Goal: Task Accomplishment & Management: Use online tool/utility

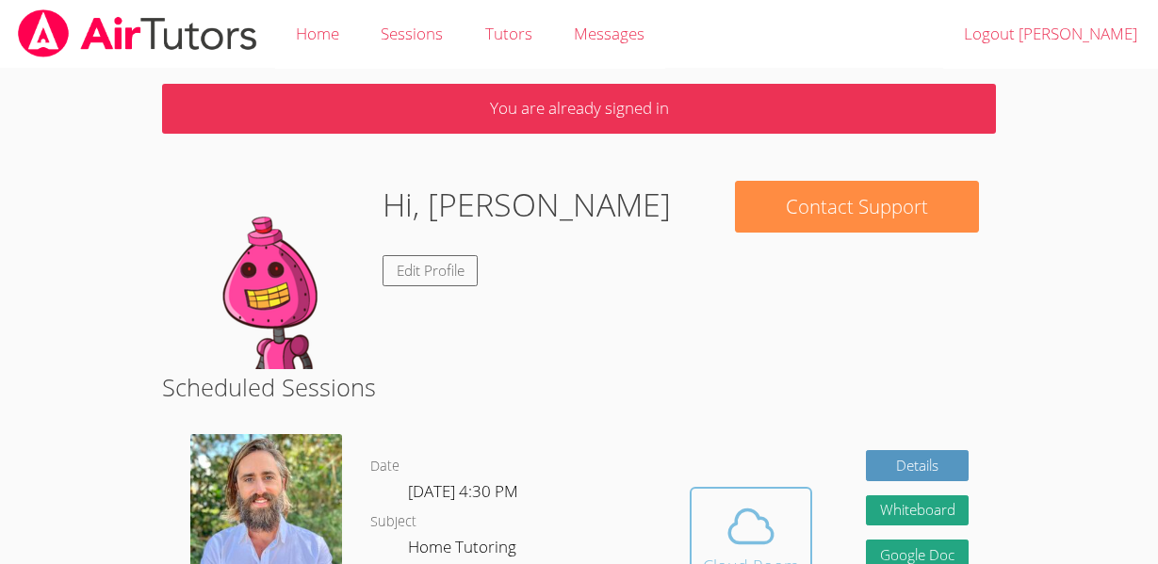
click at [772, 529] on icon at bounding box center [750, 526] width 53 height 53
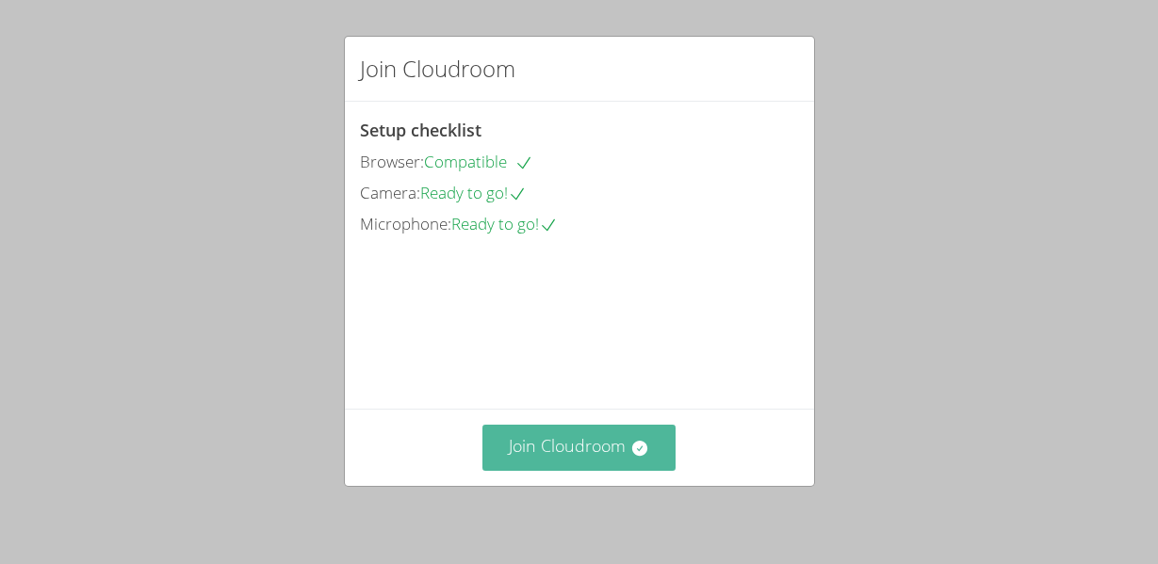
click at [589, 460] on button "Join Cloudroom" at bounding box center [578, 448] width 193 height 46
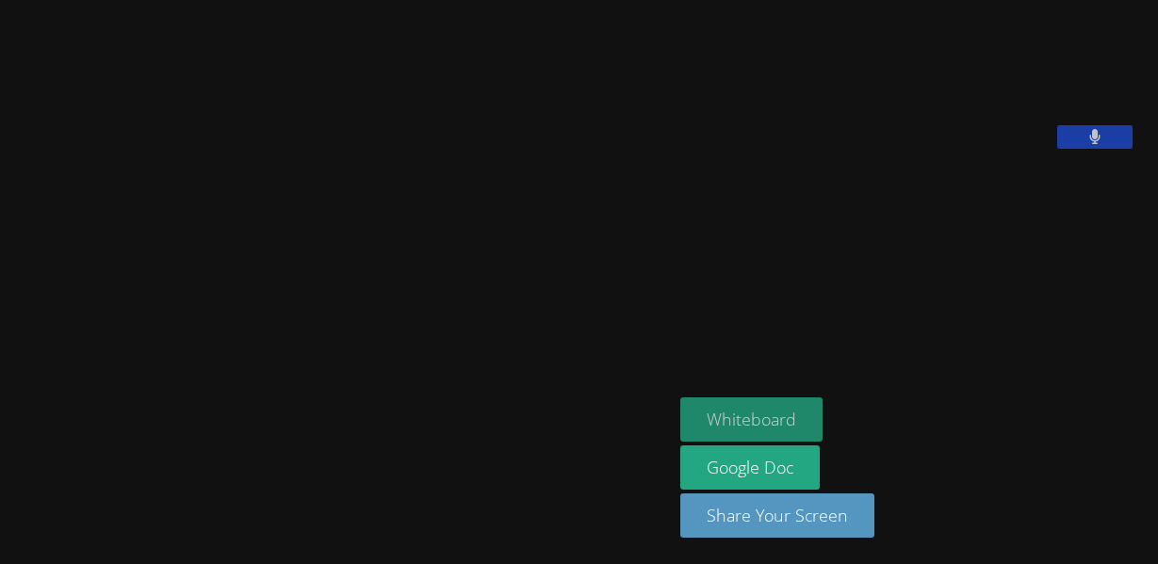
click at [758, 414] on button "Whiteboard" at bounding box center [751, 420] width 142 height 44
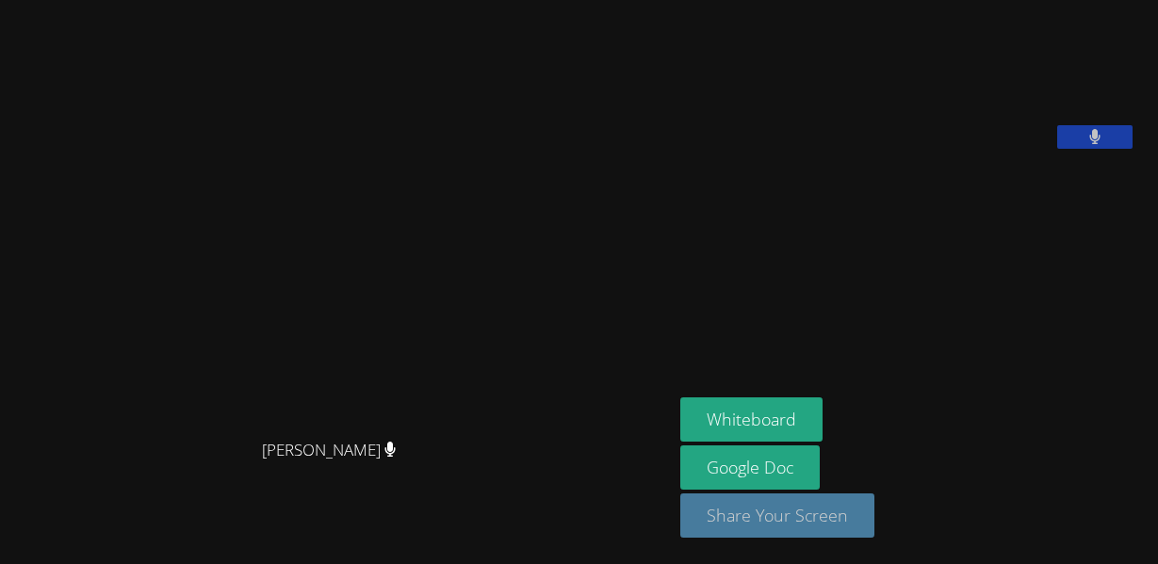
click at [859, 500] on button "Share Your Screen" at bounding box center [777, 516] width 194 height 44
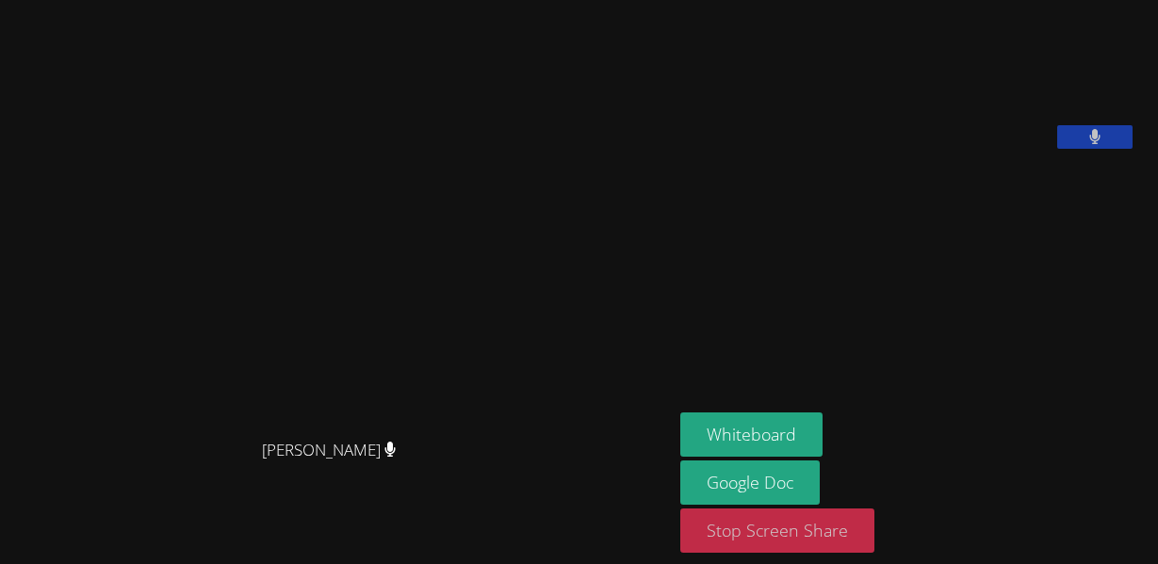
click at [805, 542] on button "Stop Screen Share" at bounding box center [777, 531] width 194 height 44
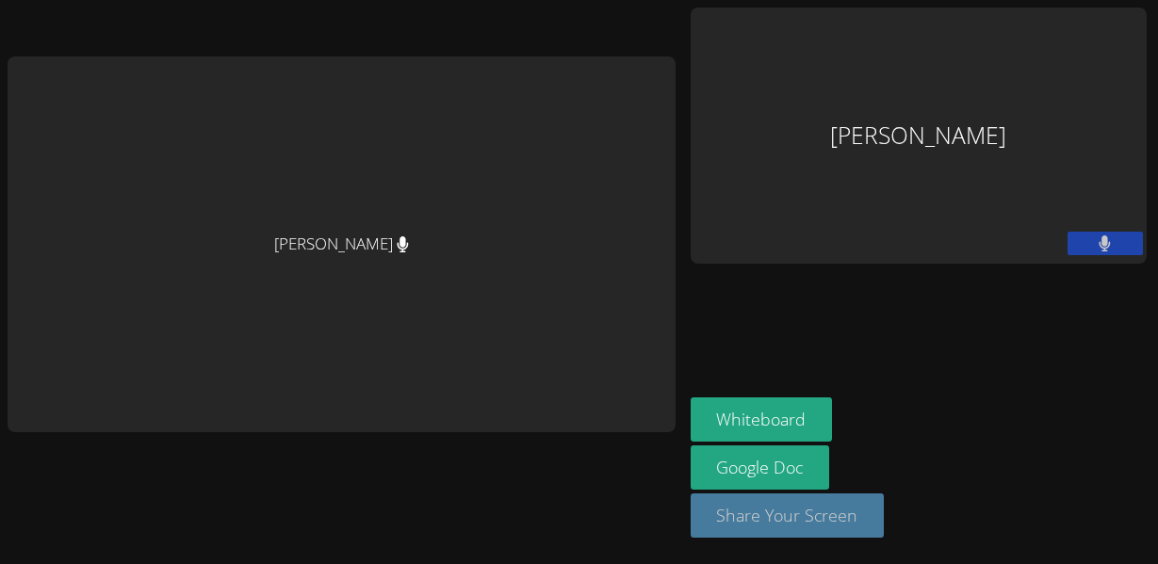
click at [850, 533] on button "Share Your Screen" at bounding box center [788, 516] width 194 height 44
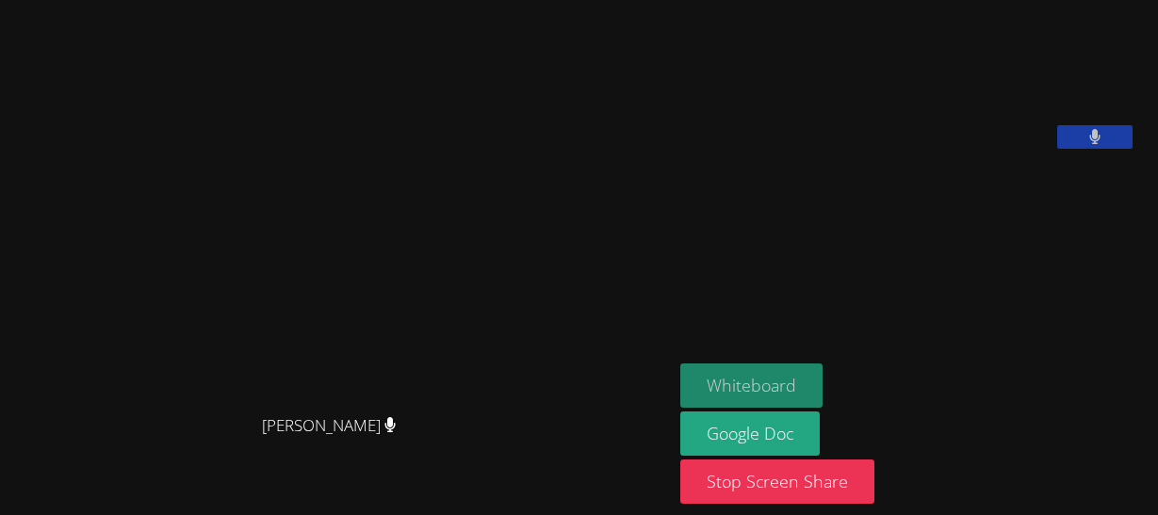
click at [810, 366] on button "Whiteboard" at bounding box center [751, 386] width 142 height 44
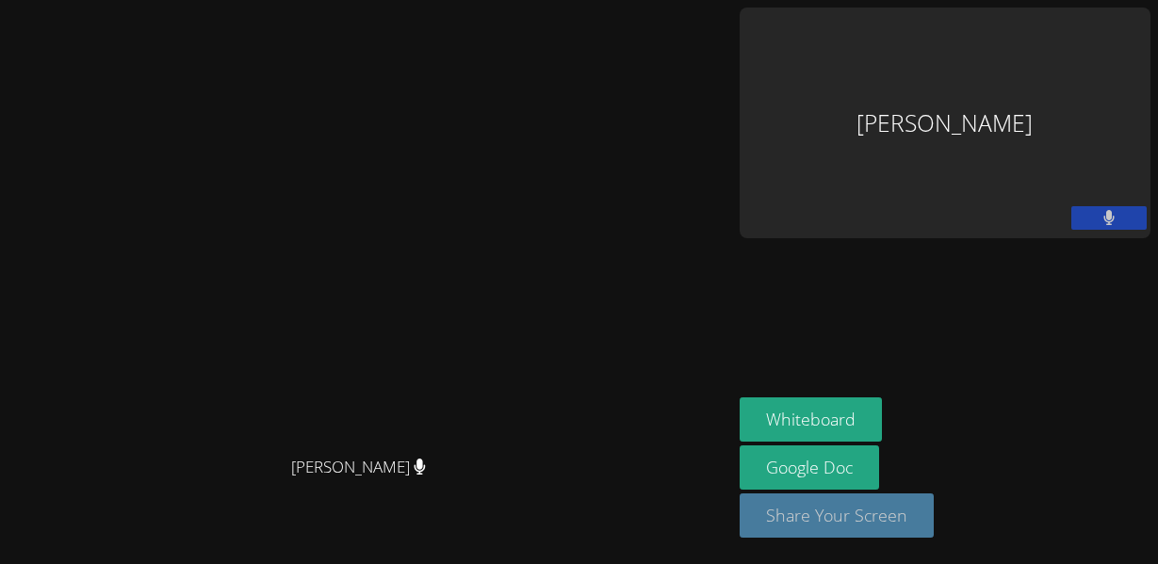
click at [934, 531] on button "Share Your Screen" at bounding box center [836, 516] width 194 height 44
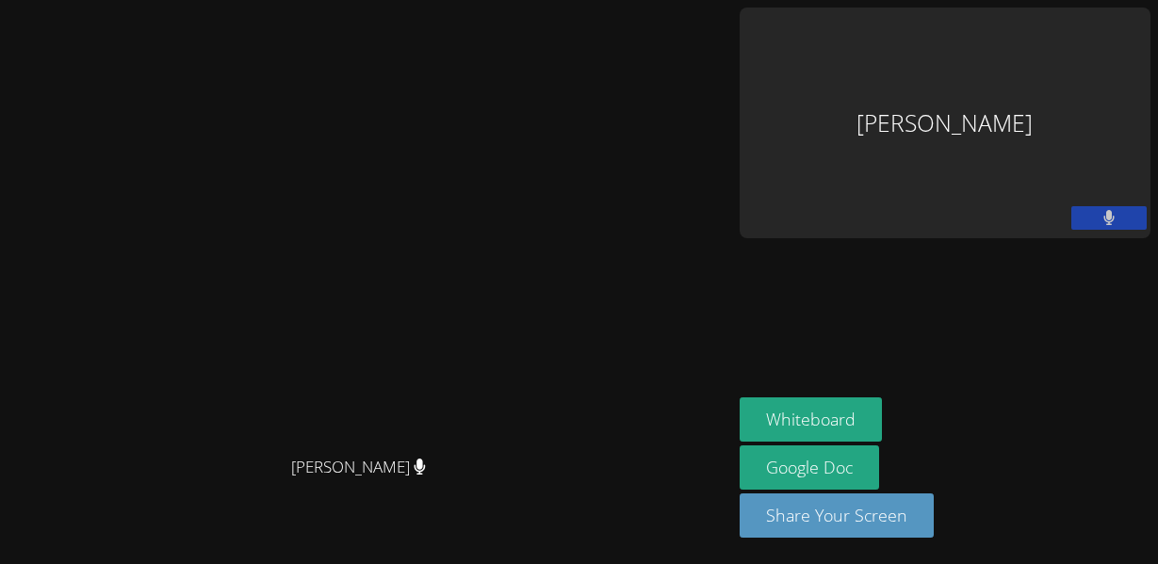
click at [1110, 210] on icon at bounding box center [1108, 218] width 11 height 16
click at [1134, 206] on button at bounding box center [1108, 218] width 75 height 24
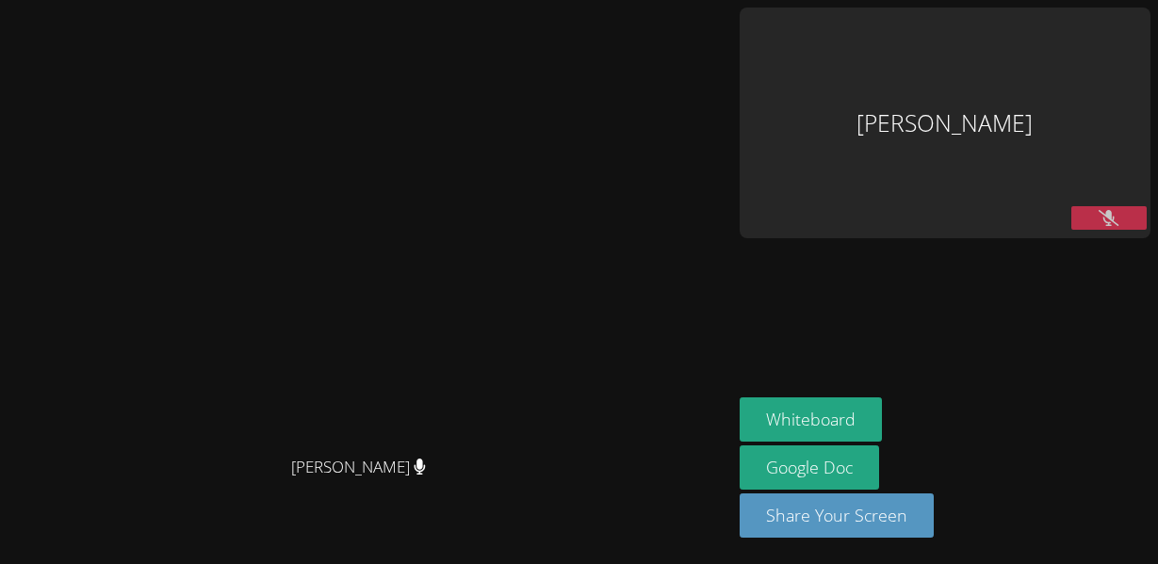
click at [1129, 206] on button at bounding box center [1108, 218] width 75 height 24
